Goal: Find specific page/section: Find specific page/section

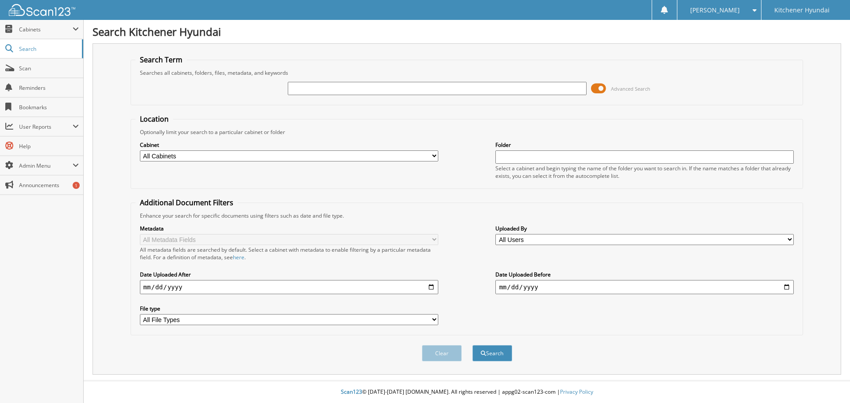
click at [374, 91] on input "text" at bounding box center [437, 88] width 298 height 13
type input "[PERSON_NAME]"
click at [472, 345] on button "Search" at bounding box center [492, 353] width 40 height 16
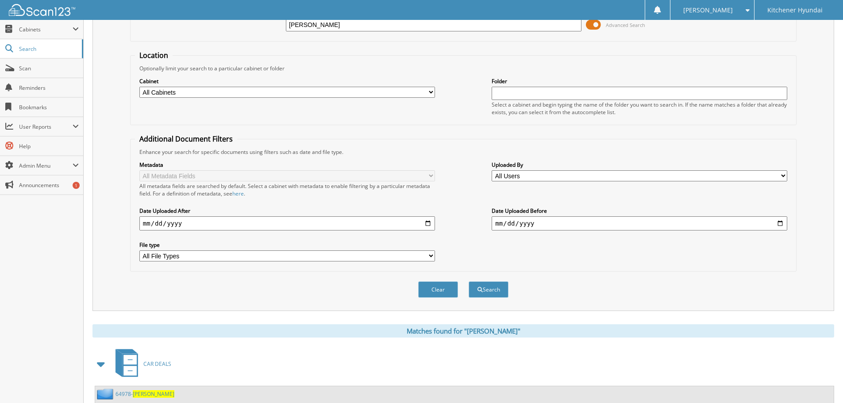
scroll to position [146, 0]
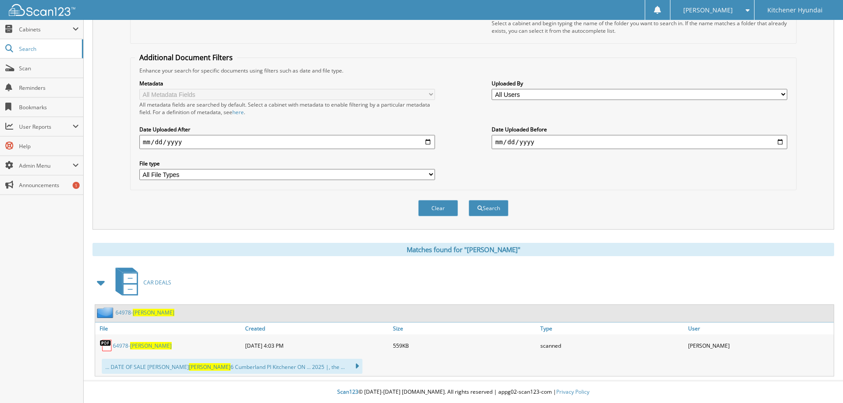
click at [144, 347] on span "[PERSON_NAME]" at bounding box center [151, 346] width 42 height 8
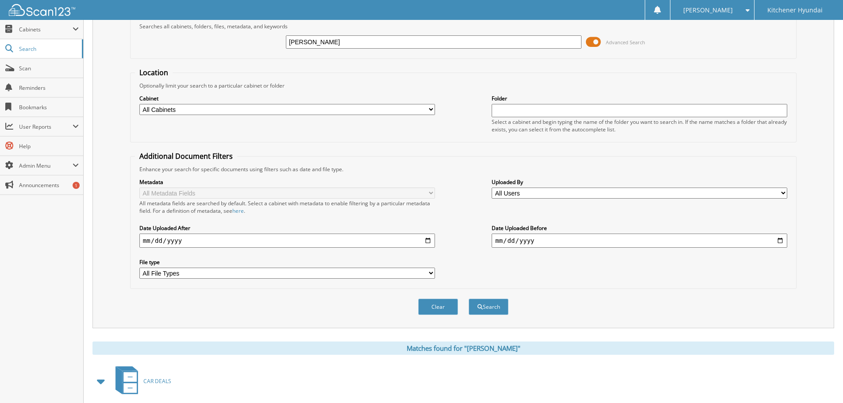
scroll to position [0, 0]
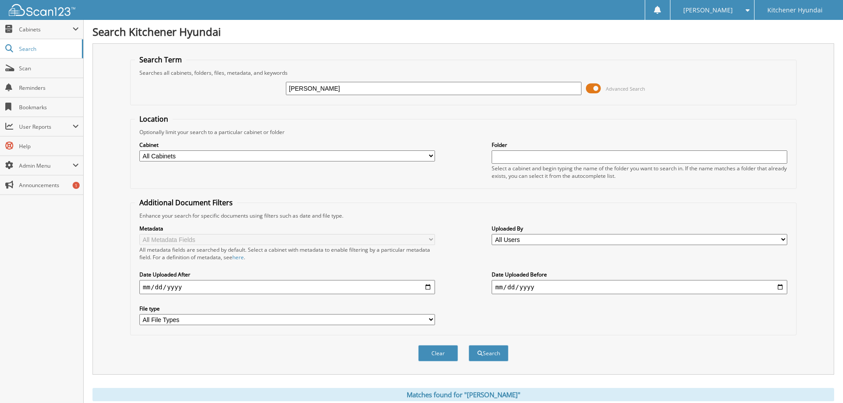
click at [333, 87] on input "[PERSON_NAME]" at bounding box center [434, 88] width 296 height 13
type input "chanda"
click at [469, 345] on button "Search" at bounding box center [489, 353] width 40 height 16
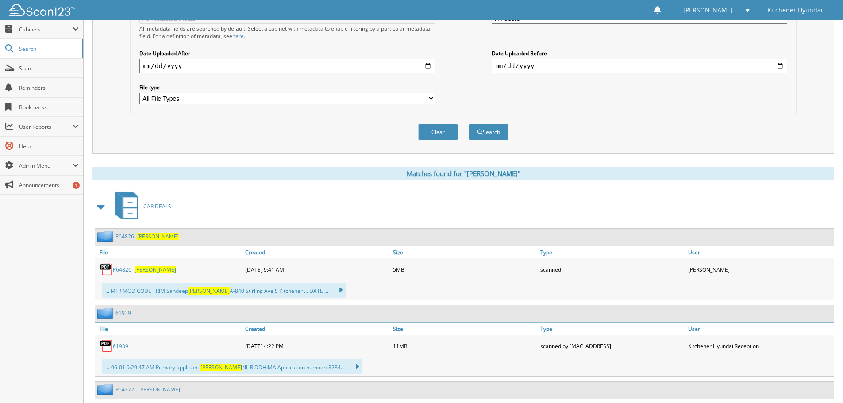
click at [129, 270] on link "P64826 - CHANDA" at bounding box center [144, 270] width 63 height 8
